Goal: Task Accomplishment & Management: Manage account settings

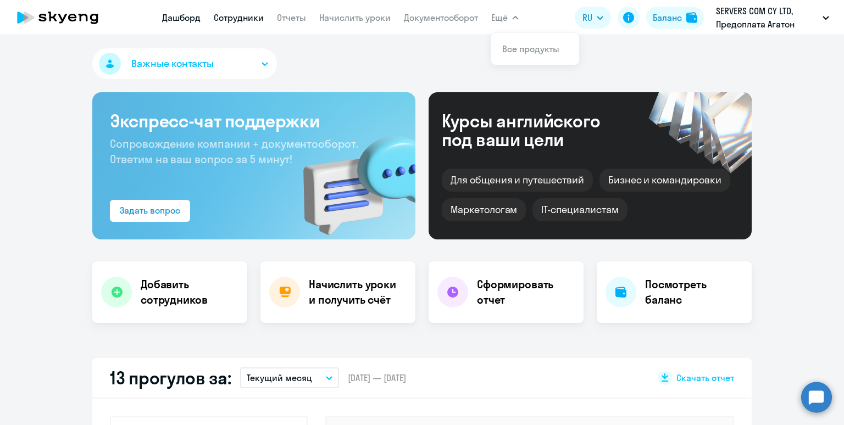
click at [232, 23] on link "Сотрудники" at bounding box center [239, 17] width 50 height 11
select select "30"
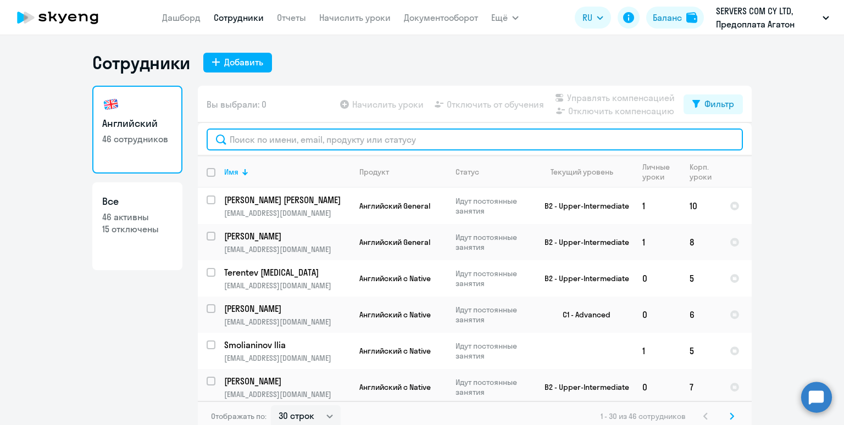
click at [256, 143] on input "text" at bounding box center [475, 140] width 536 height 22
paste input "Rudolfs"
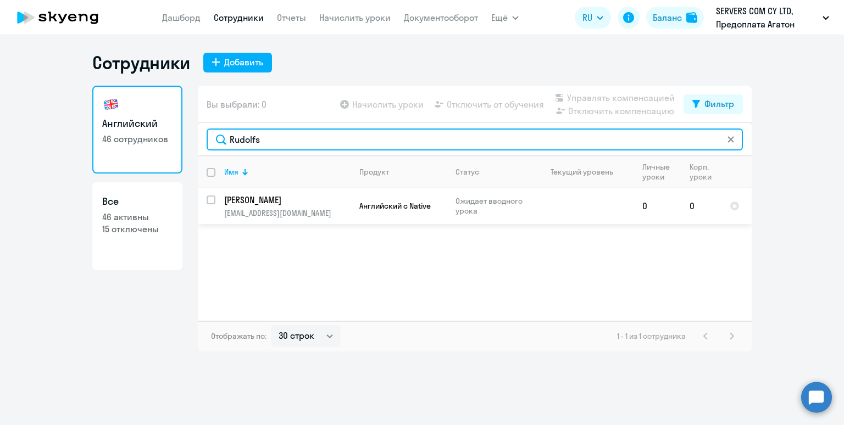
type input "Rudolfs"
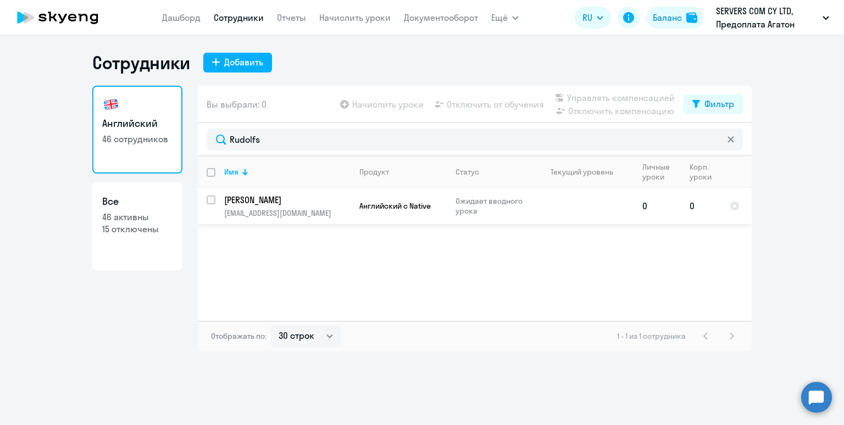
click at [358, 204] on td "Английский с Native" at bounding box center [399, 206] width 96 height 36
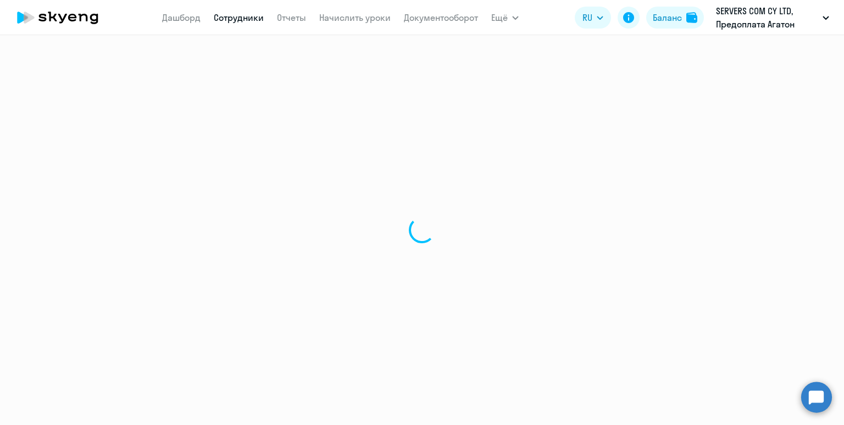
select select "english"
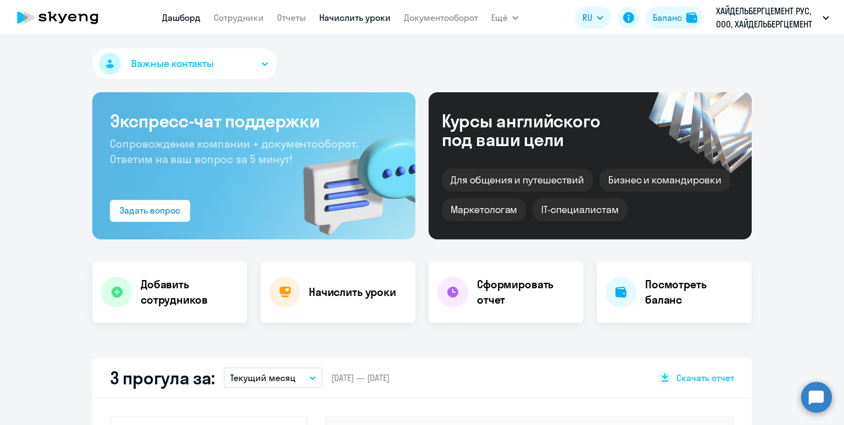
click at [340, 16] on link "Начислить уроки" at bounding box center [354, 17] width 71 height 11
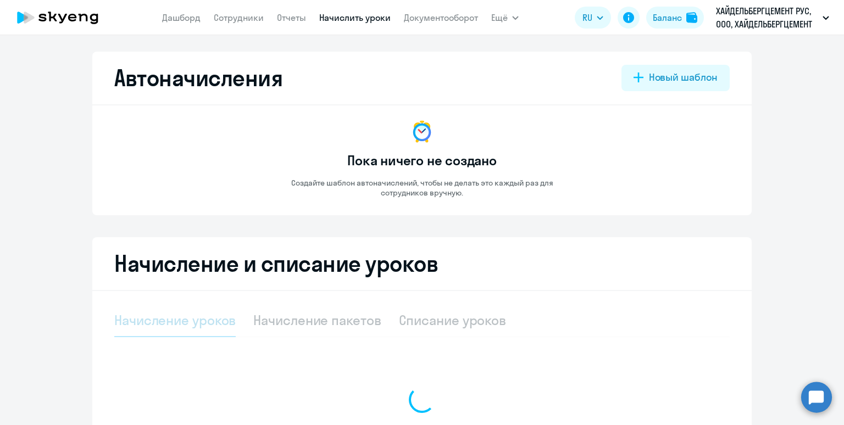
select select "10"
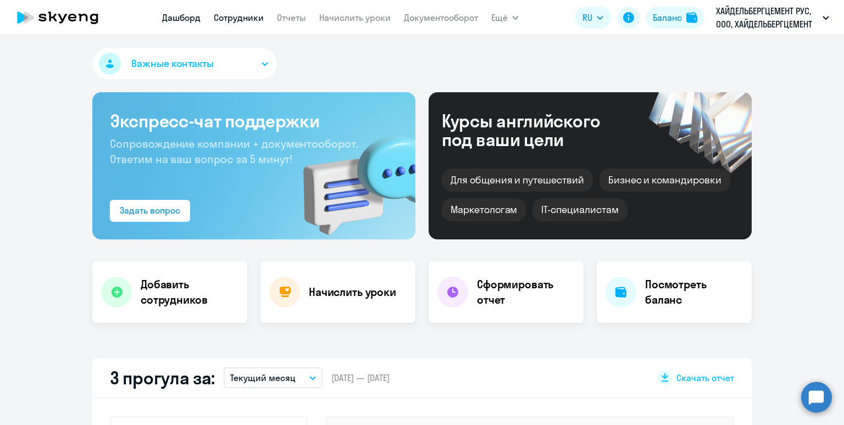
click at [245, 18] on link "Сотрудники" at bounding box center [239, 17] width 50 height 11
select select "30"
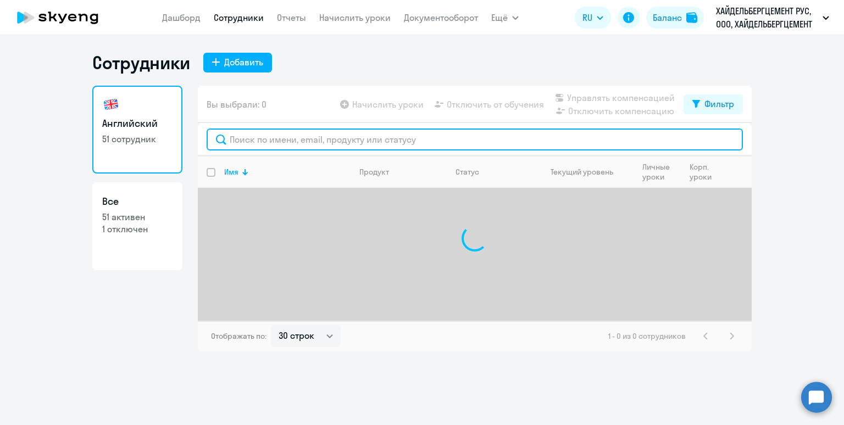
click at [280, 146] on input "text" at bounding box center [475, 140] width 536 height 22
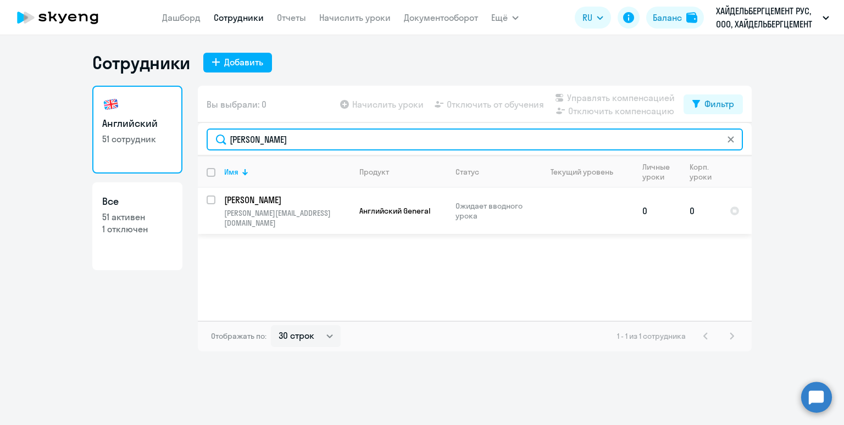
type input "емец"
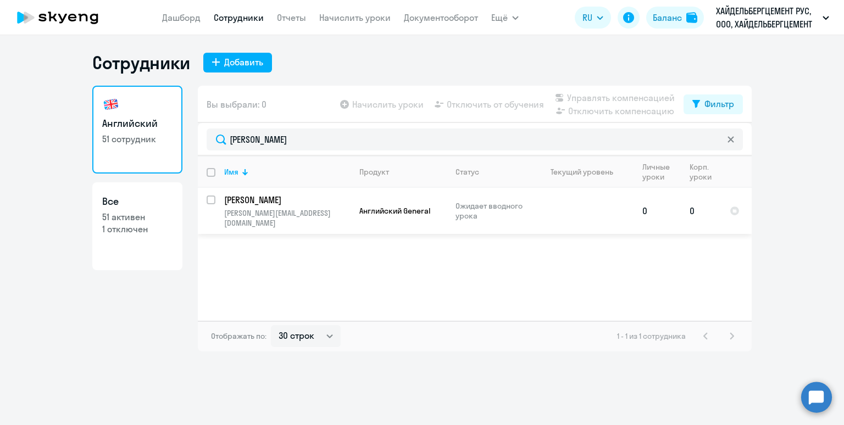
click at [306, 208] on td "Емец Владислав vladislav.emets@heidelbergcement.com" at bounding box center [282, 211] width 135 height 46
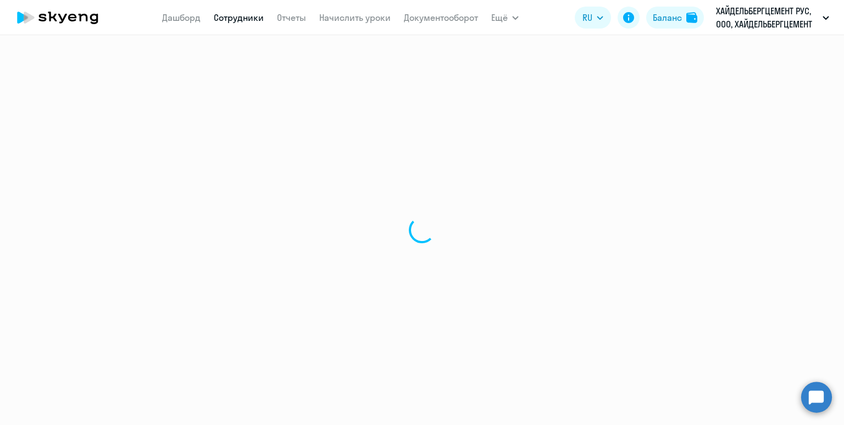
select select "english"
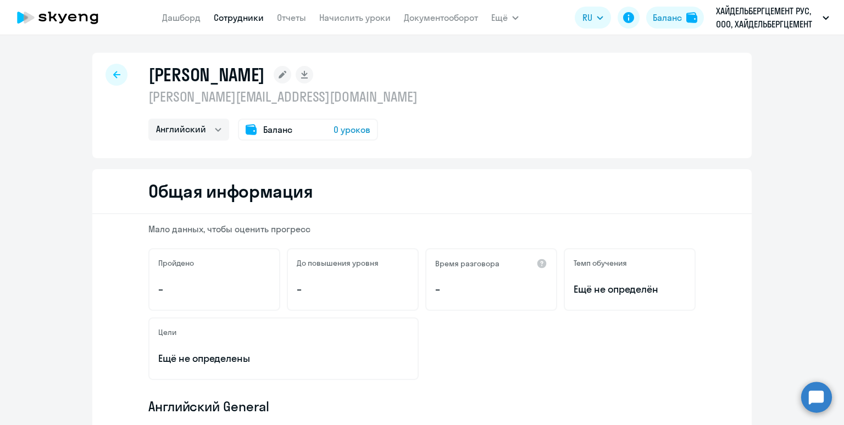
select select "english"
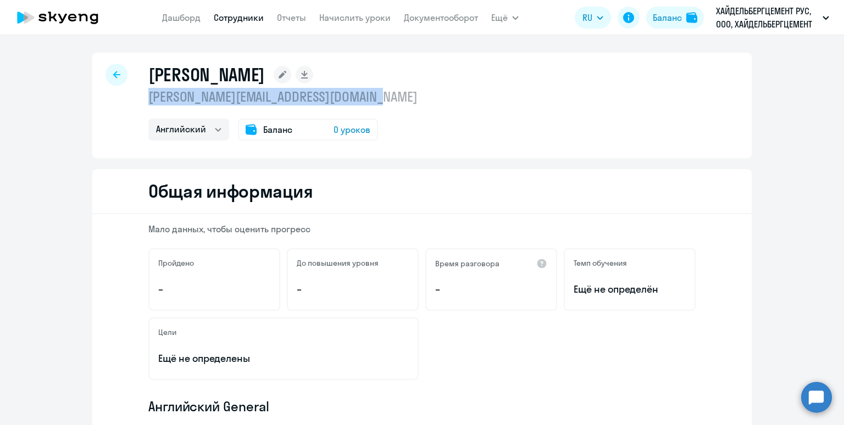
drag, startPoint x: 398, startPoint y: 102, endPoint x: 151, endPoint y: 103, distance: 247.3
click at [151, 103] on div "Емец Владислав vladislav.emets@heidelbergcement.com Английский Баланс 0 уроков" at bounding box center [421, 106] width 659 height 106
copy p "vladislav.emets@heidelbergcement.com"
click at [336, 18] on link "Начислить уроки" at bounding box center [354, 17] width 71 height 11
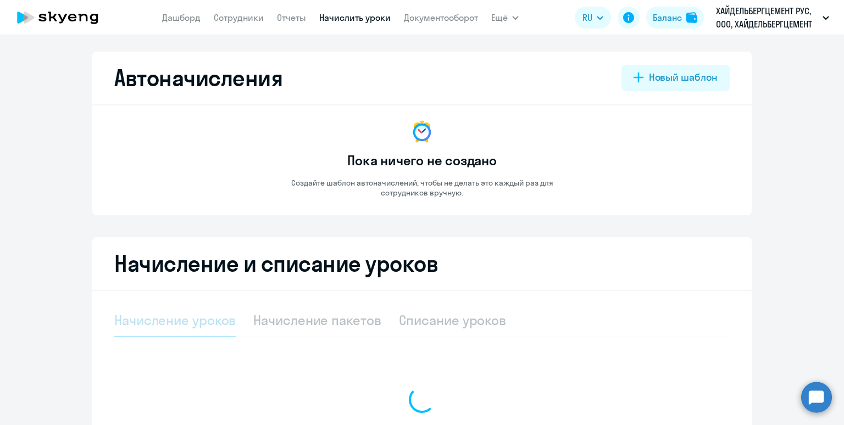
select select "10"
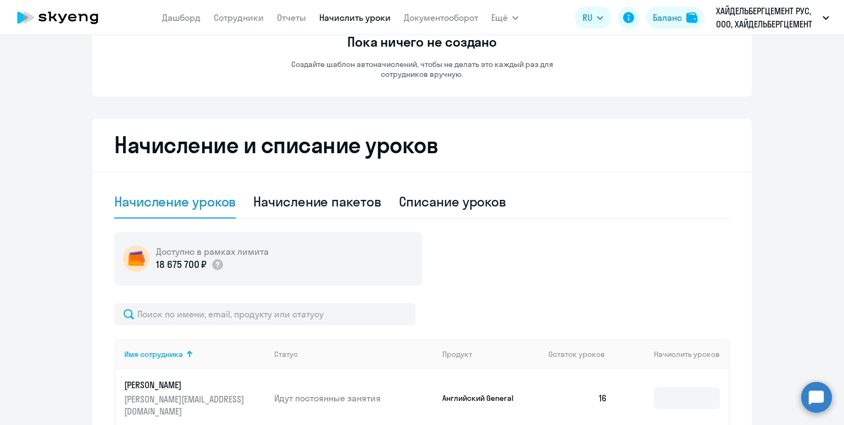
scroll to position [141, 0]
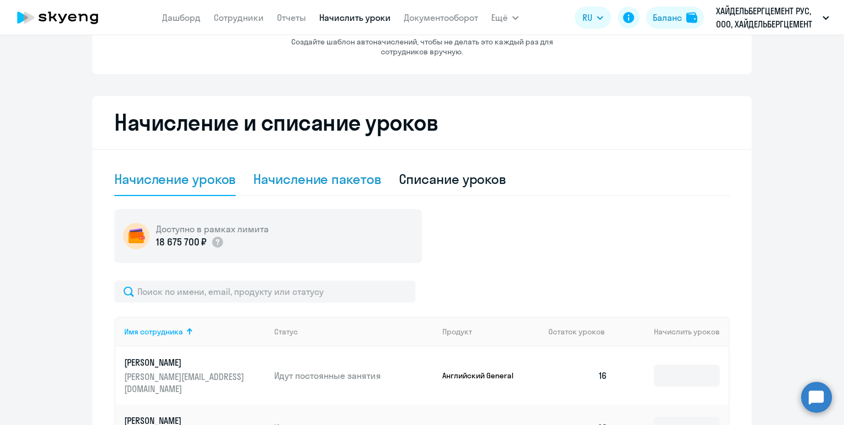
drag, startPoint x: 313, startPoint y: 182, endPoint x: 314, endPoint y: 176, distance: 5.6
click at [313, 181] on div "Начисление пакетов" at bounding box center [316, 179] width 127 height 18
select select "10"
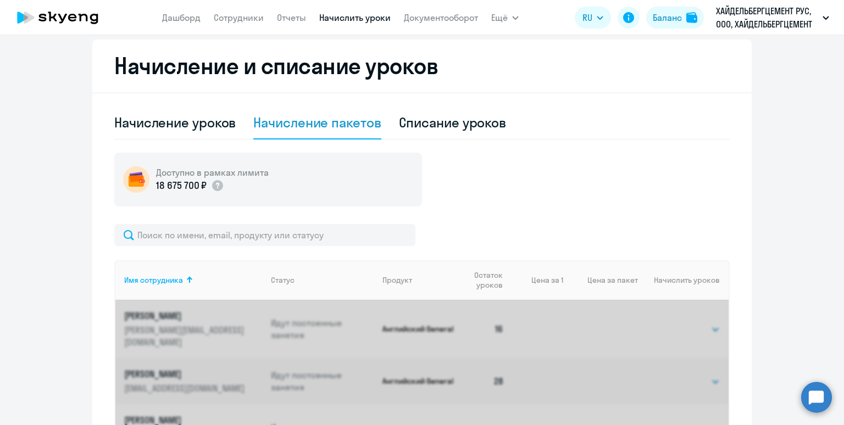
scroll to position [238, 0]
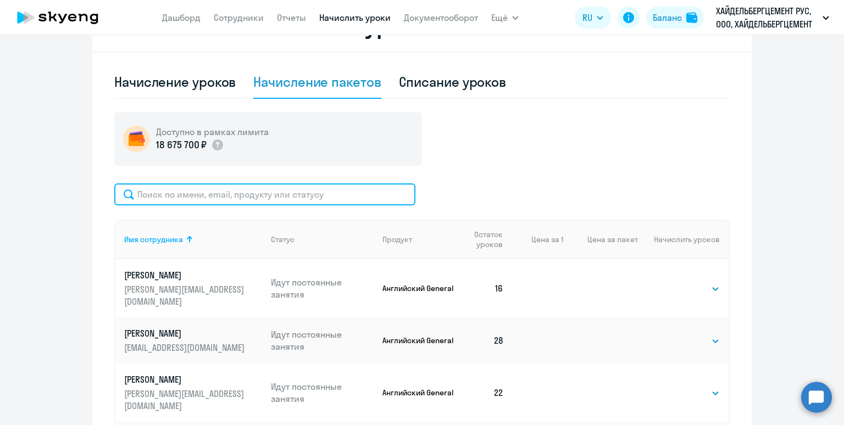
click at [305, 188] on input "text" at bounding box center [264, 195] width 301 height 22
paste input "vladislav.emets@heidelbergcement.com"
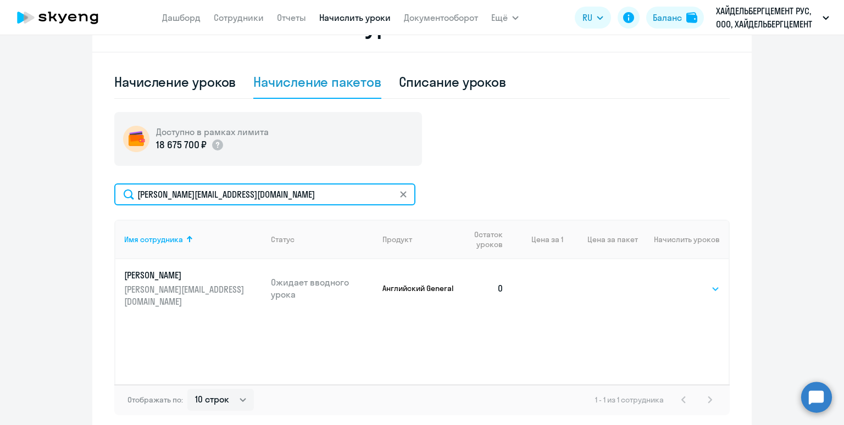
type input "vladislav.emets@heidelbergcement.com"
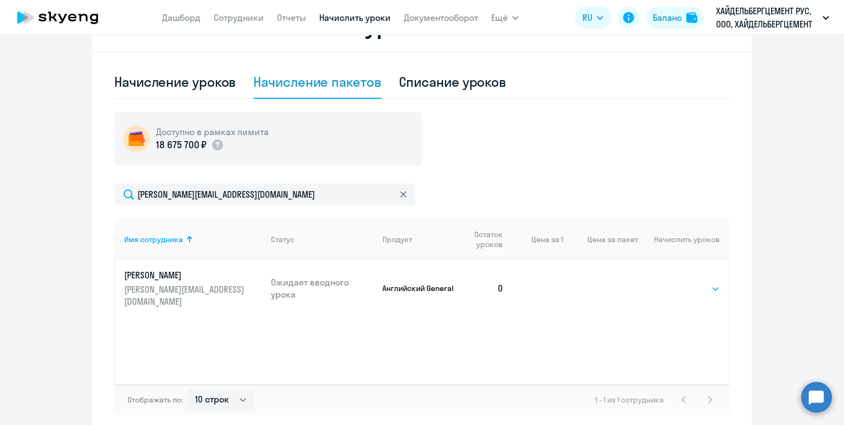
click at [711, 282] on select "Выбрать 4 8 16 32 64" at bounding box center [697, 288] width 45 height 13
select select "32"
click at [675, 282] on select "Выбрать 4 8 16 32 64" at bounding box center [697, 288] width 45 height 13
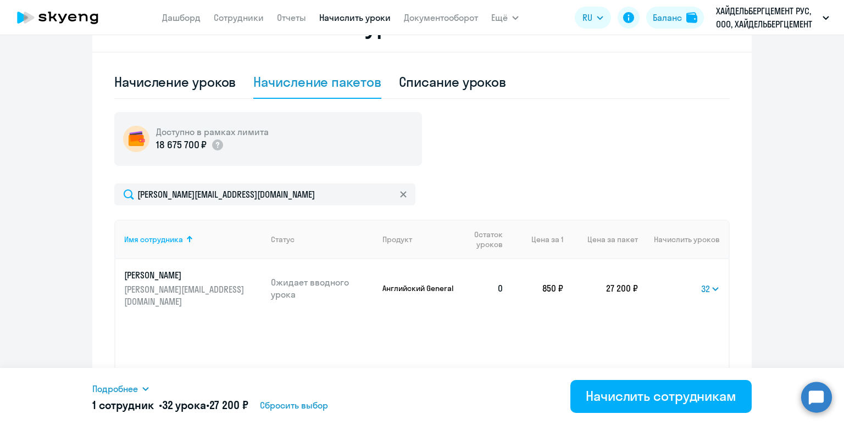
scroll to position [290, 0]
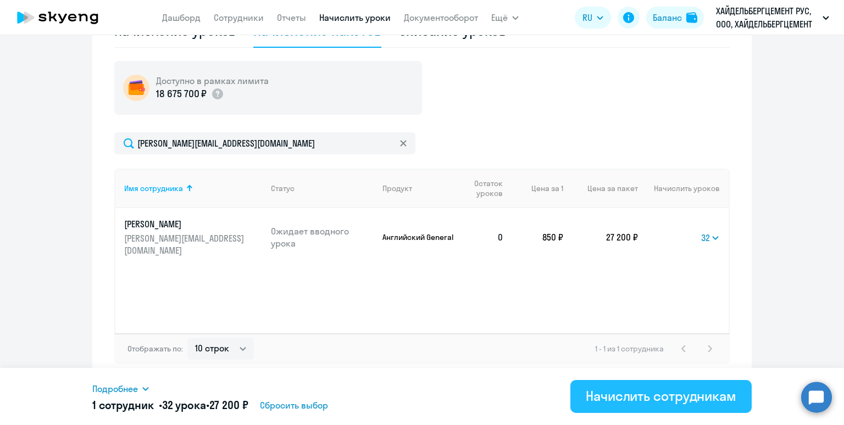
click at [684, 399] on div "Начислить сотрудникам" at bounding box center [661, 396] width 151 height 18
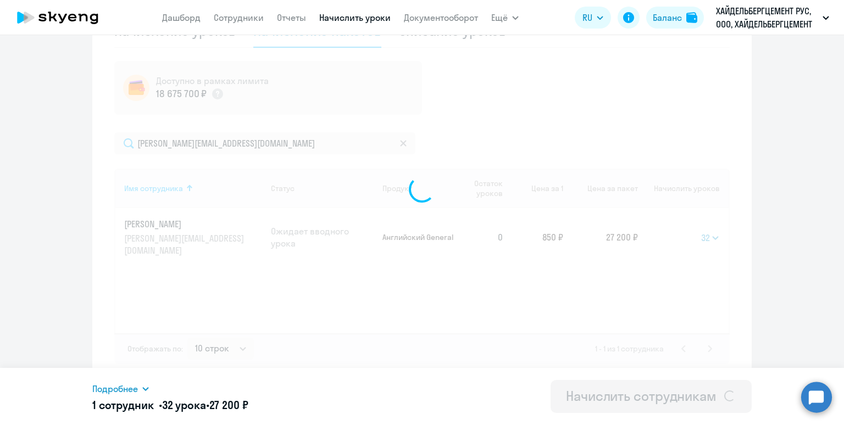
select select
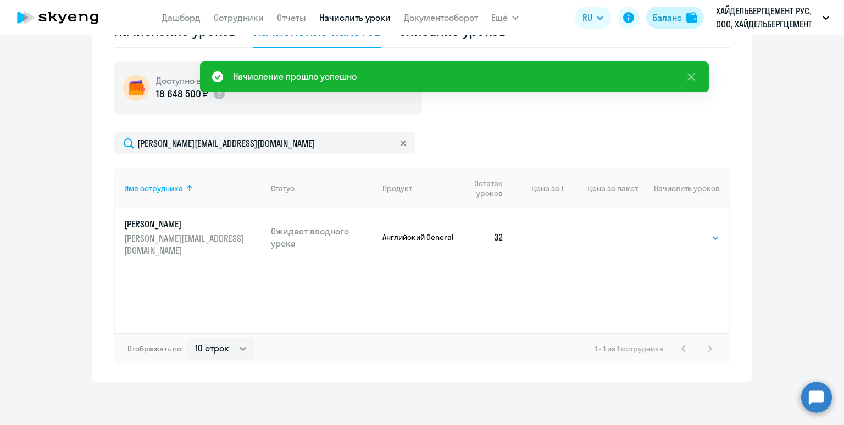
click at [655, 18] on div "Баланс" at bounding box center [667, 17] width 29 height 13
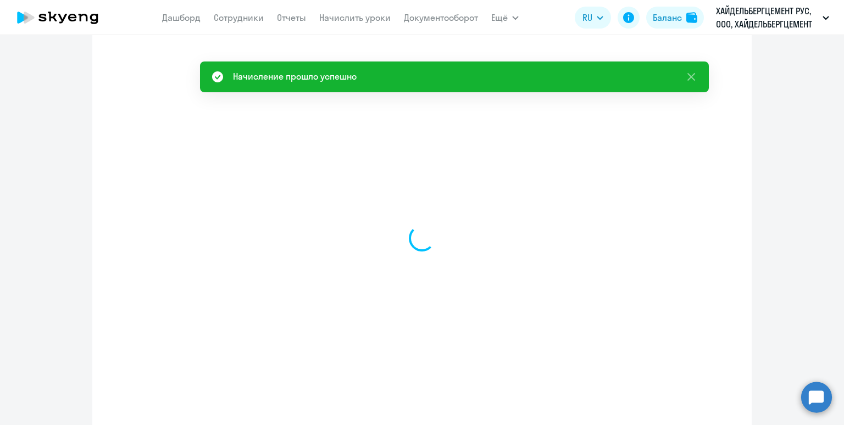
select select "english_adult_not_native_speaker"
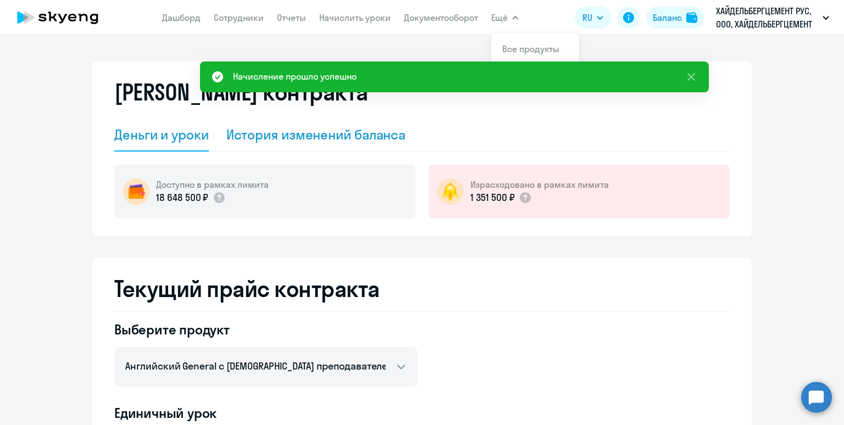
click at [354, 137] on div "История изменений баланса" at bounding box center [316, 135] width 180 height 18
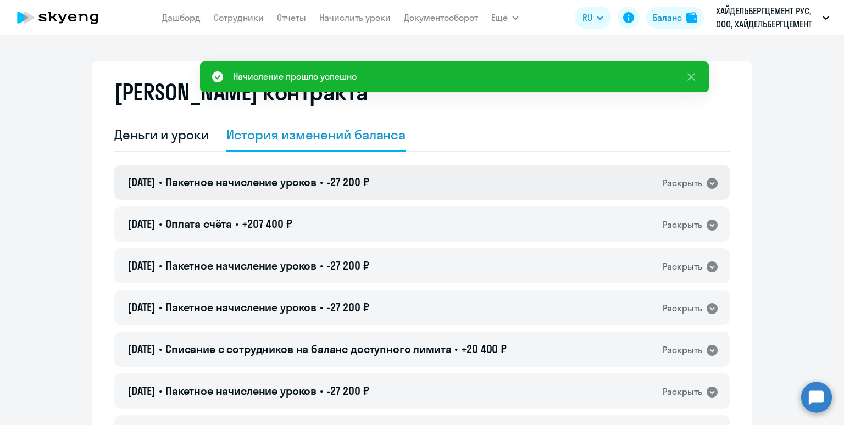
click at [369, 175] on span "-27 200 ₽" at bounding box center [347, 182] width 43 height 14
